Goal: Communication & Community: Answer question/provide support

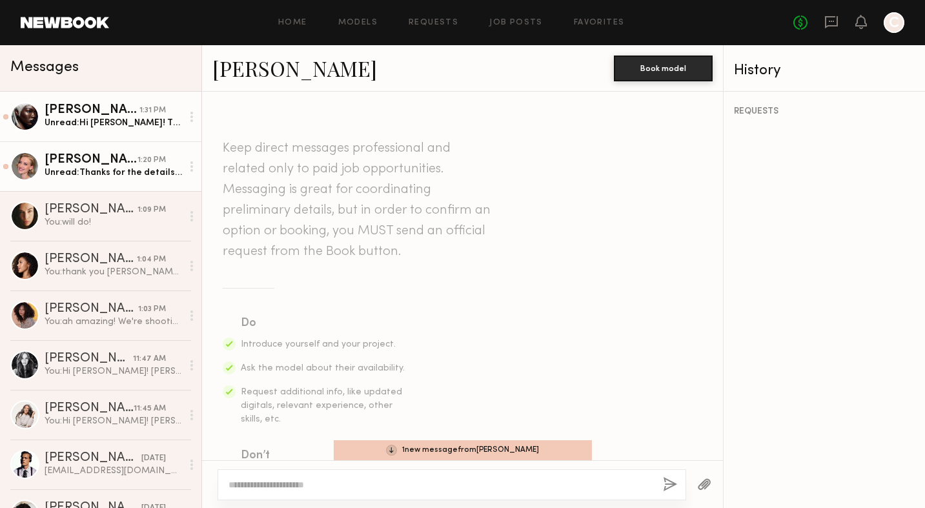
scroll to position [382, 0]
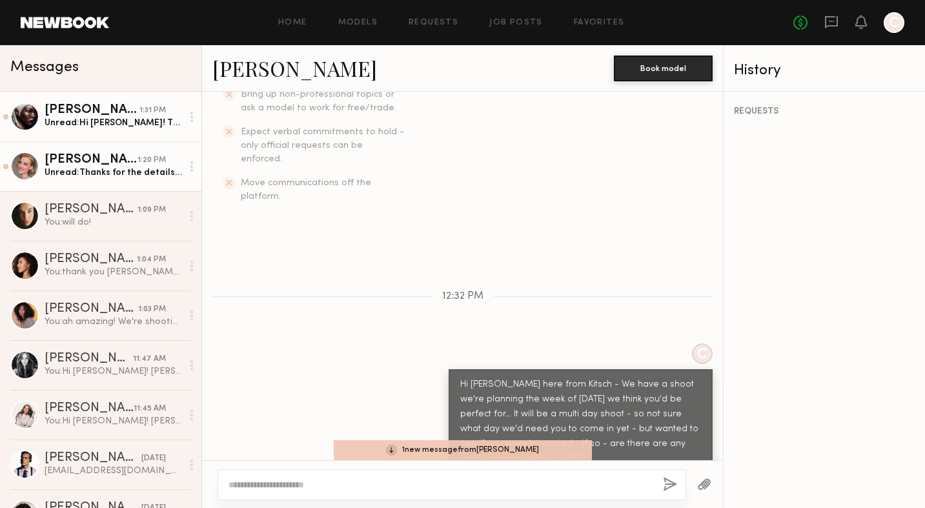
click at [97, 173] on div "Unread: Thanks for the details. Just so we’re on the same page, my $1,210 rate …" at bounding box center [113, 172] width 137 height 12
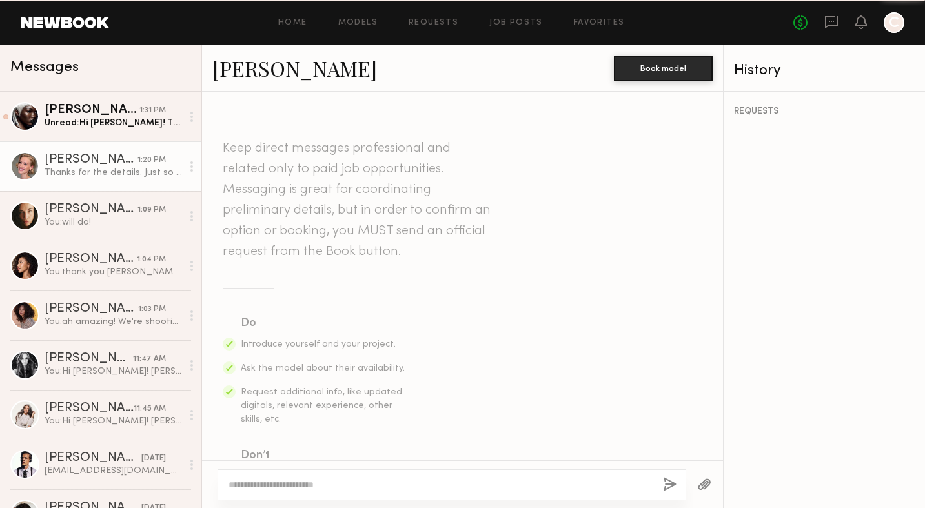
scroll to position [675, 0]
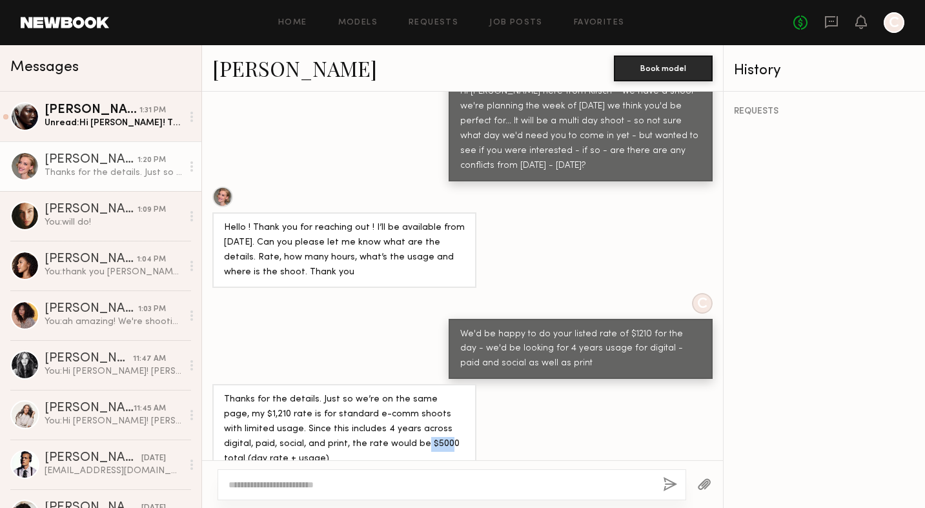
drag, startPoint x: 365, startPoint y: 419, endPoint x: 389, endPoint y: 421, distance: 24.6
click at [389, 421] on div "Thanks for the details. Just so we’re on the same page, my $1,210 rate is for s…" at bounding box center [344, 429] width 241 height 74
drag, startPoint x: 392, startPoint y: 418, endPoint x: 371, endPoint y: 418, distance: 21.3
click at [371, 418] on div "Thanks for the details. Just so we’re on the same page, my $1,210 rate is for s…" at bounding box center [344, 429] width 241 height 74
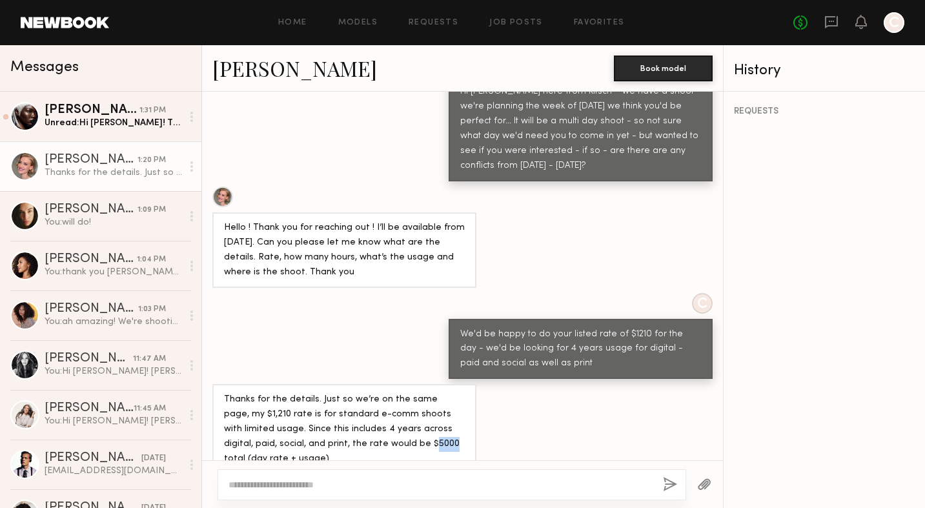
copy div "5000"
click at [119, 125] on div "Unread: Hi [PERSON_NAME]! Thanks so much for reaching out — I’d love to be part…" at bounding box center [113, 123] width 137 height 12
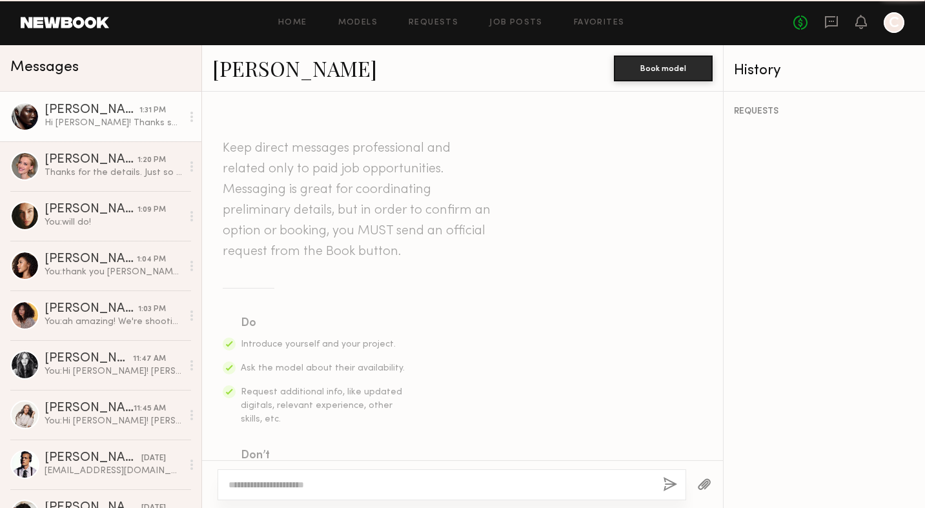
scroll to position [477, 0]
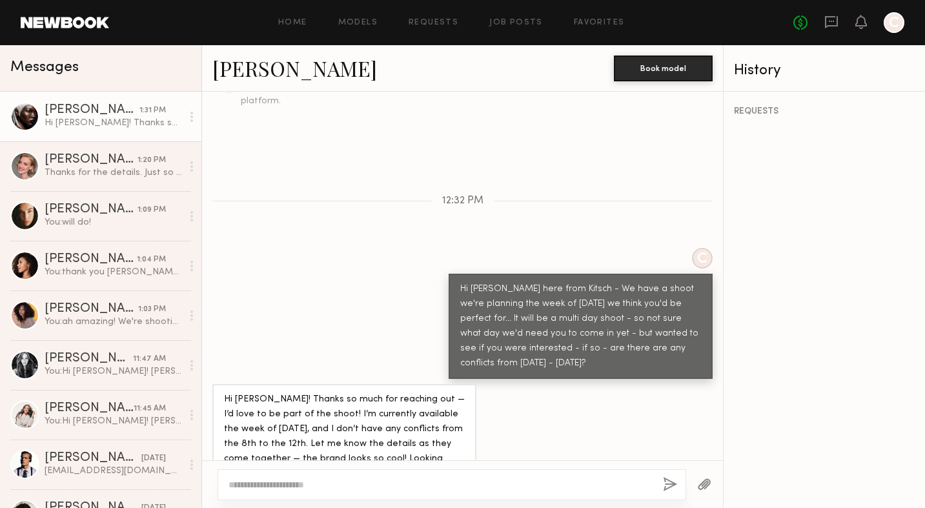
click at [330, 497] on div at bounding box center [451, 484] width 468 height 31
click at [328, 483] on textarea at bounding box center [440, 484] width 424 height 13
type textarea "**********"
click at [667, 487] on button "button" at bounding box center [670, 485] width 14 height 16
